Goal: Find specific page/section: Find specific page/section

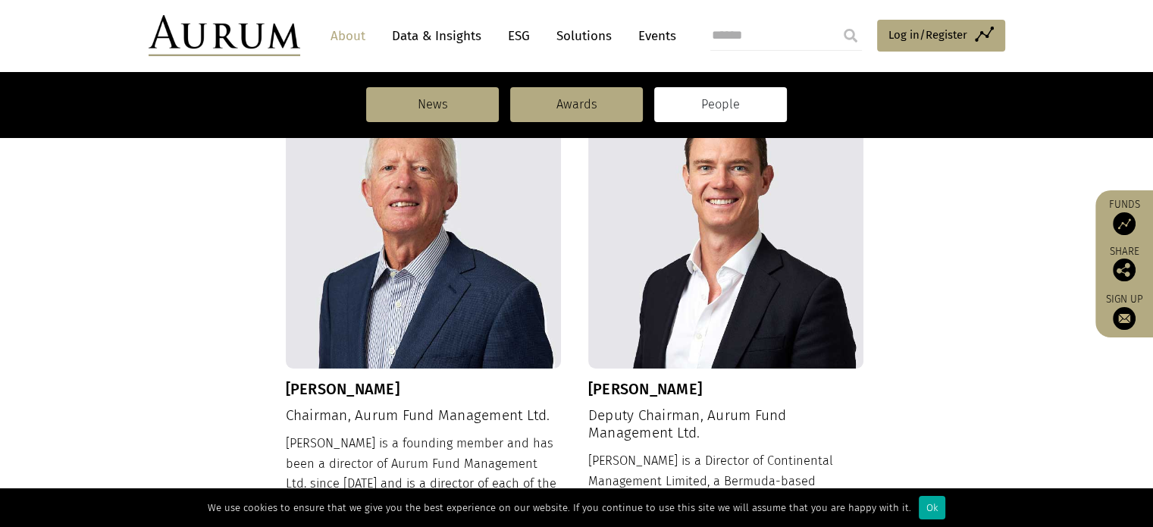
scroll to position [455, 0]
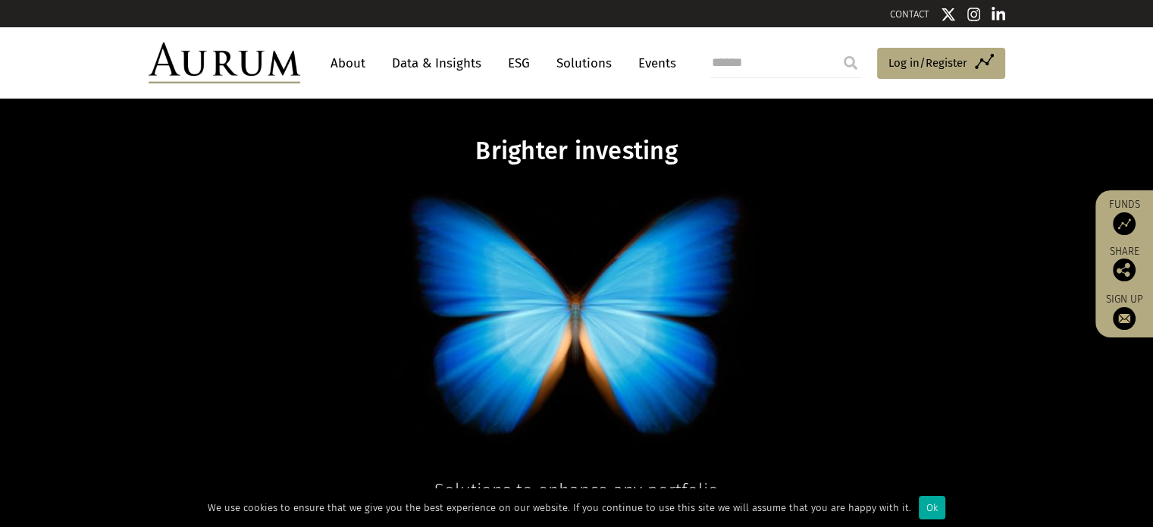
click at [357, 66] on link "About" at bounding box center [348, 63] width 50 height 28
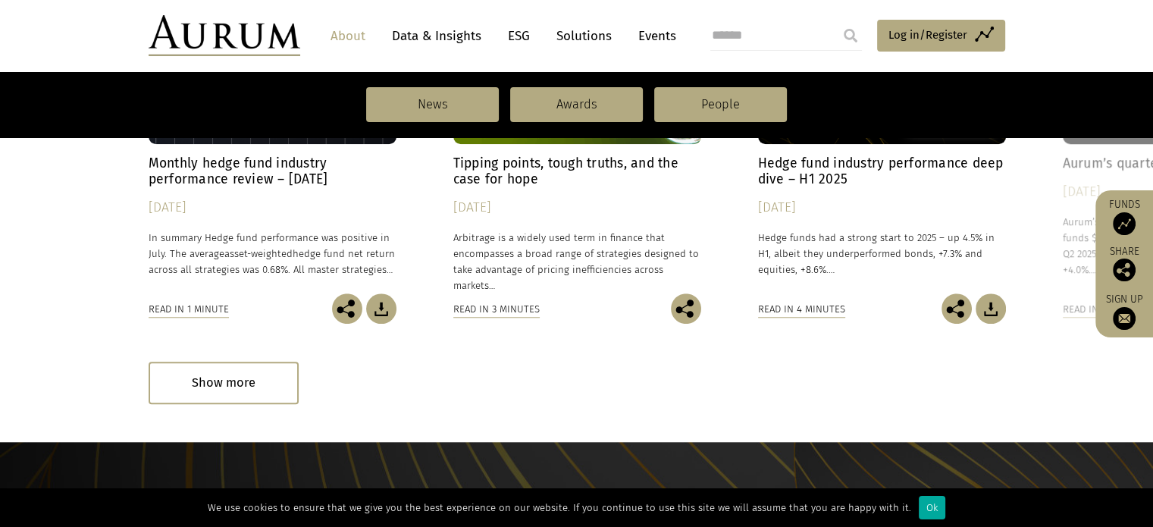
scroll to position [1289, 0]
